Goal: Transaction & Acquisition: Purchase product/service

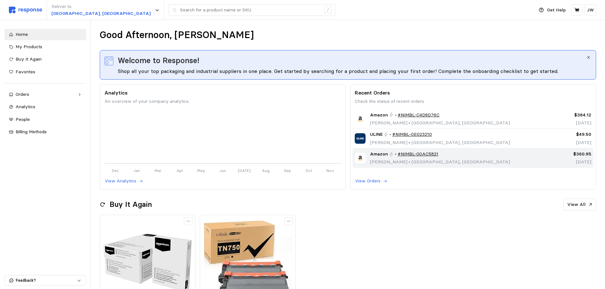
click at [453, 154] on div "Amazon • #NIMBL-00AC5821 [PERSON_NAME] • [GEOGRAPHIC_DATA], [GEOGRAPHIC_DATA]" at bounding box center [443, 158] width 176 height 15
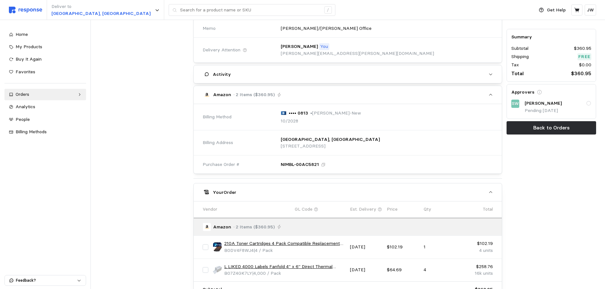
scroll to position [221, 0]
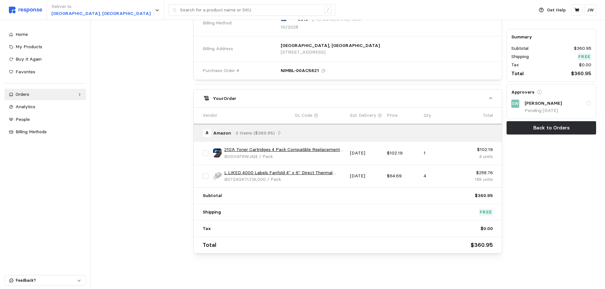
click at [306, 173] on link "L LIKED 4000 Labels Fanfold 4" x 6" Direct Thermal Labels, with Perforated line…" at bounding box center [284, 173] width 121 height 7
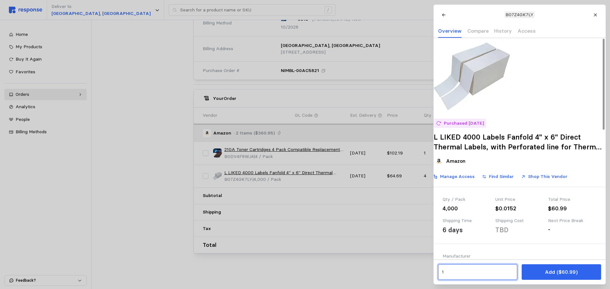
drag, startPoint x: 457, startPoint y: 273, endPoint x: 350, endPoint y: 251, distance: 109.2
click at [370, 289] on div "B07Z4GK7LY Overview Compare History Access Purchased [DATE] L LIKED 4000 Labels…" at bounding box center [302, 289] width 605 height 0
type input "10"
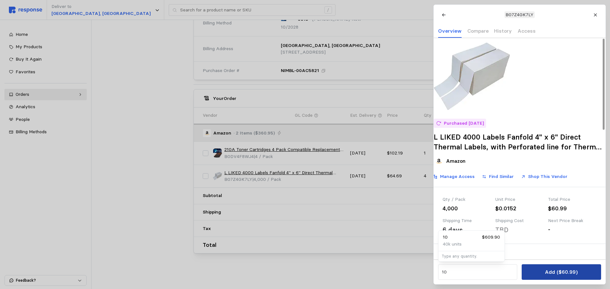
click at [553, 274] on p "Add ($60.99)" at bounding box center [561, 272] width 33 height 8
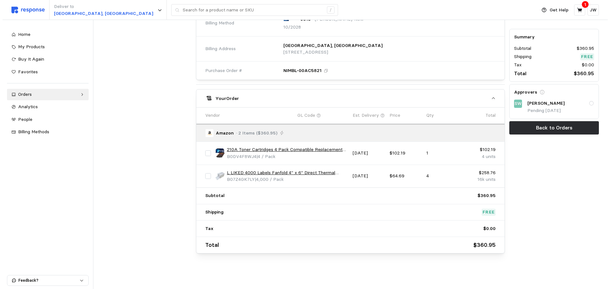
scroll to position [31, 0]
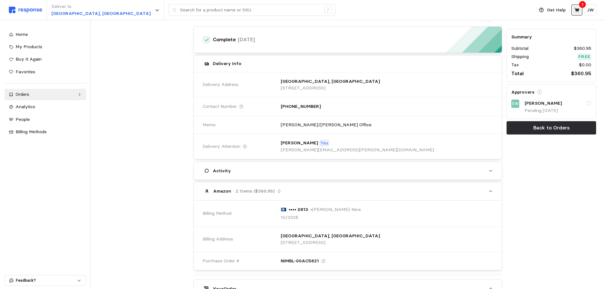
click at [576, 10] on icon at bounding box center [576, 10] width 5 height 4
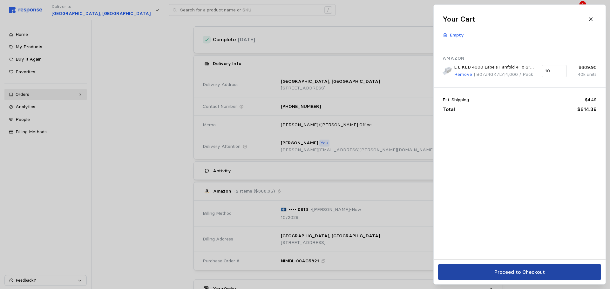
click at [506, 270] on p "Proceed to Checkout" at bounding box center [519, 272] width 51 height 8
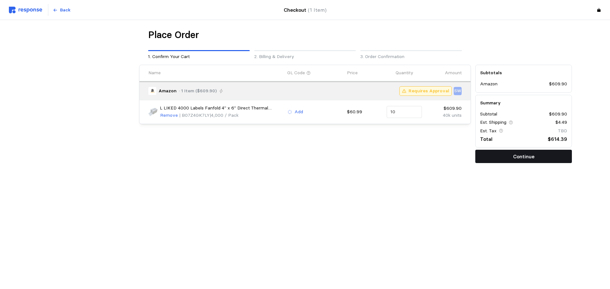
click at [521, 158] on p "Continue" at bounding box center [523, 157] width 21 height 8
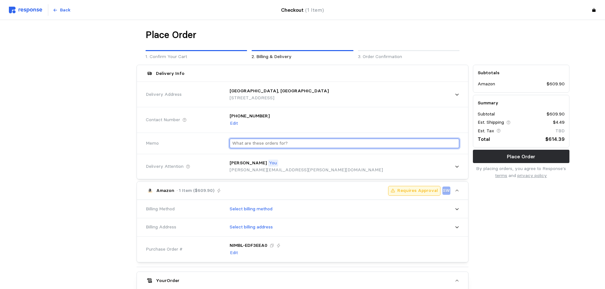
click at [274, 146] on input "text" at bounding box center [344, 143] width 225 height 9
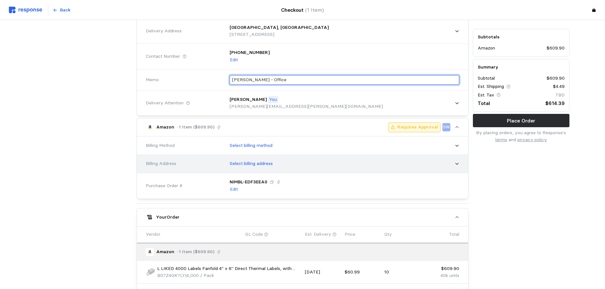
type input "[PERSON_NAME] - Office"
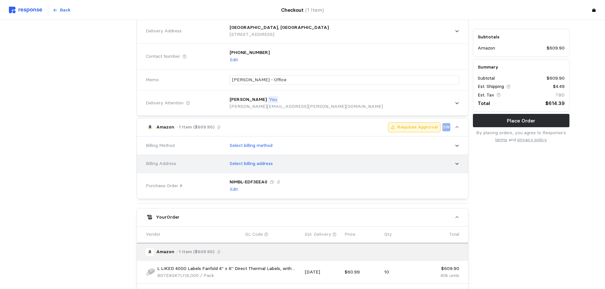
click at [275, 168] on div "Select billing address" at bounding box center [342, 164] width 234 height 16
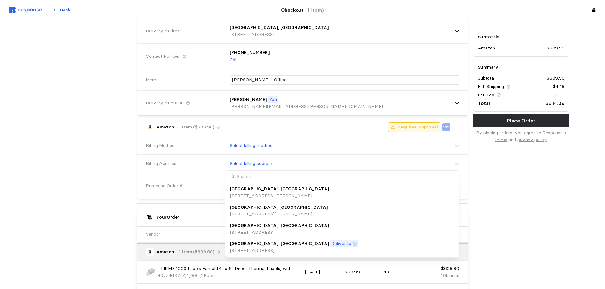
click at [268, 247] on div "[GEOGRAPHIC_DATA], [GEOGRAPHIC_DATA] Deliver to" at bounding box center [294, 244] width 128 height 7
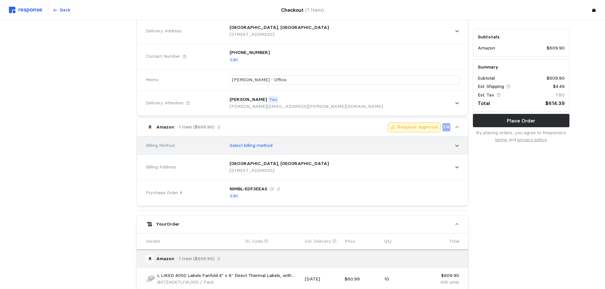
click at [288, 147] on div "Select billing method" at bounding box center [342, 146] width 234 height 16
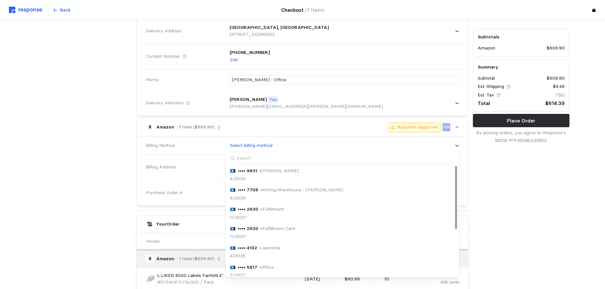
scroll to position [82, 0]
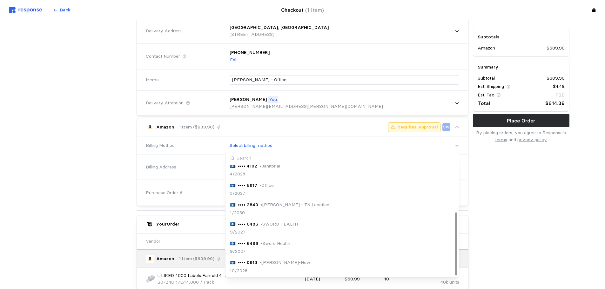
click at [274, 261] on p "• [PERSON_NAME]-New" at bounding box center [285, 263] width 51 height 7
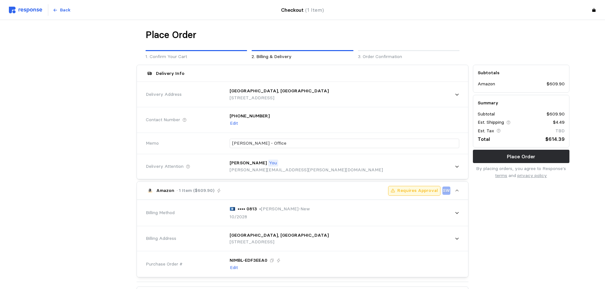
scroll to position [174, 0]
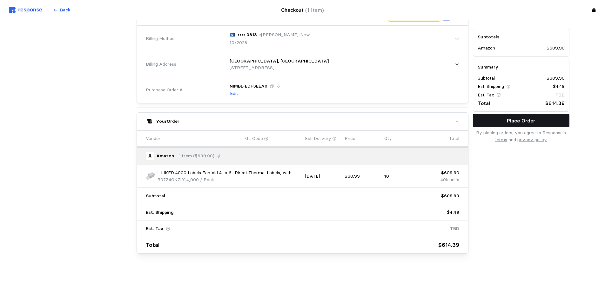
click at [533, 120] on p "Place Order" at bounding box center [521, 121] width 28 height 8
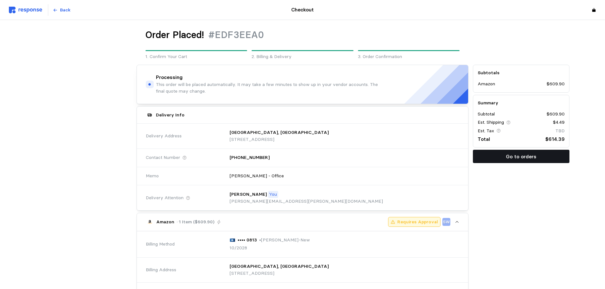
click at [516, 154] on p "Go to orders" at bounding box center [521, 157] width 31 height 8
